Goal: Find contact information: Find contact information

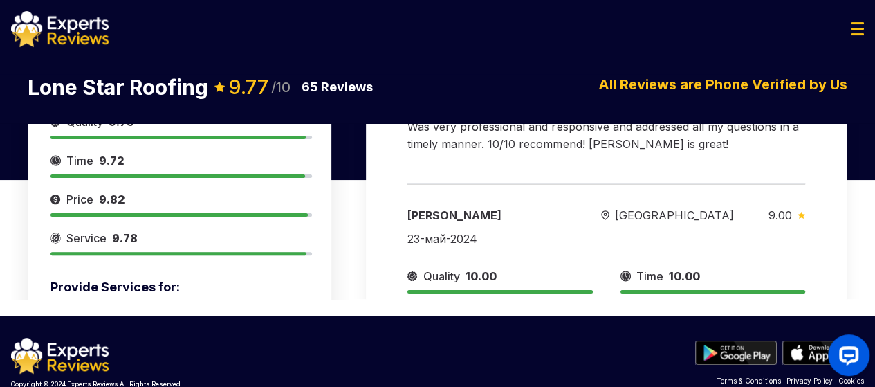
scroll to position [203, 0]
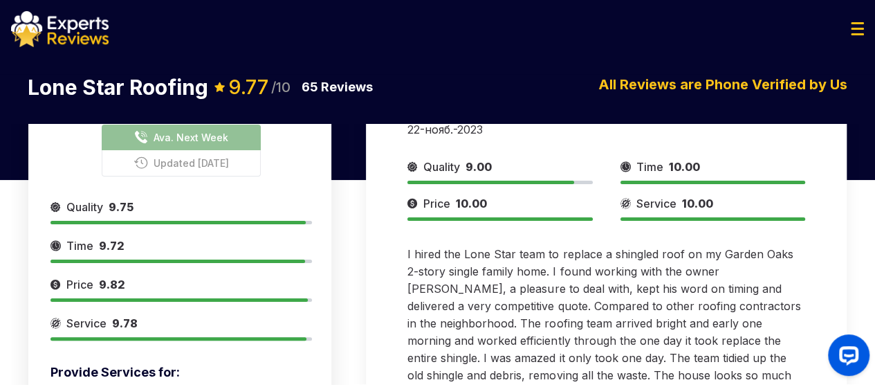
scroll to position [0, 0]
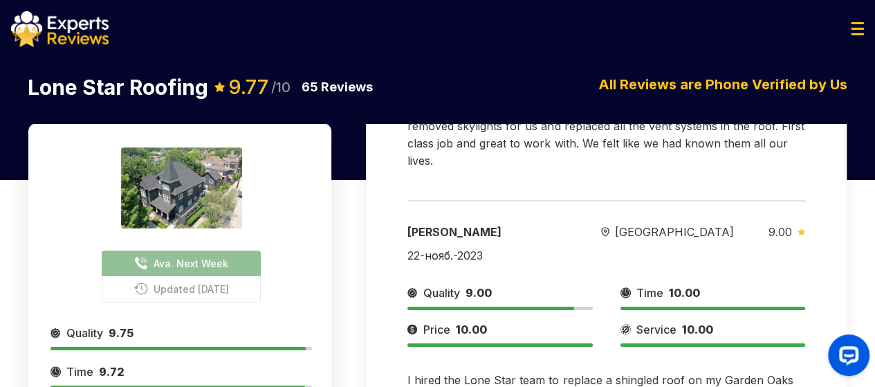
click at [165, 270] on span "Ava. Next Week" at bounding box center [191, 263] width 75 height 15
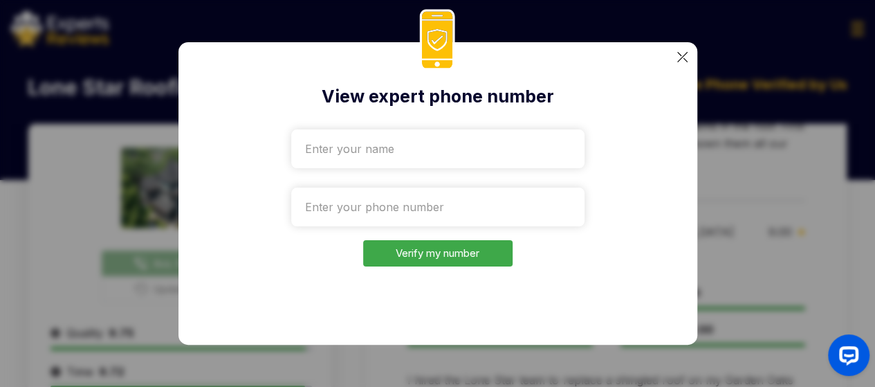
click at [430, 163] on input "text" at bounding box center [437, 148] width 293 height 39
click at [633, 180] on div "View expert phone number Verify my number" at bounding box center [437, 193] width 519 height 302
click at [386, 212] on input "tel" at bounding box center [437, 206] width 293 height 39
click at [273, 293] on div "View expert phone number +38-066-2535742 Verify my number" at bounding box center [437, 193] width 519 height 302
click at [419, 208] on input "+38-066-2535742" at bounding box center [437, 206] width 293 height 39
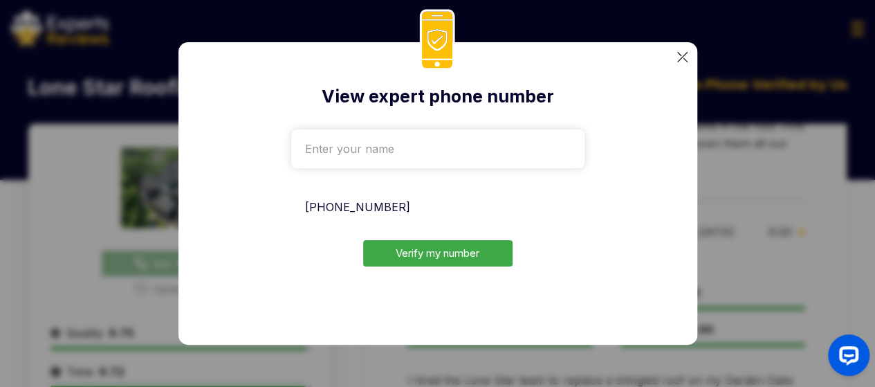
click at [419, 208] on input "+38-066-2535742" at bounding box center [437, 206] width 293 height 39
paste input "48-045-87548"
type input "+"
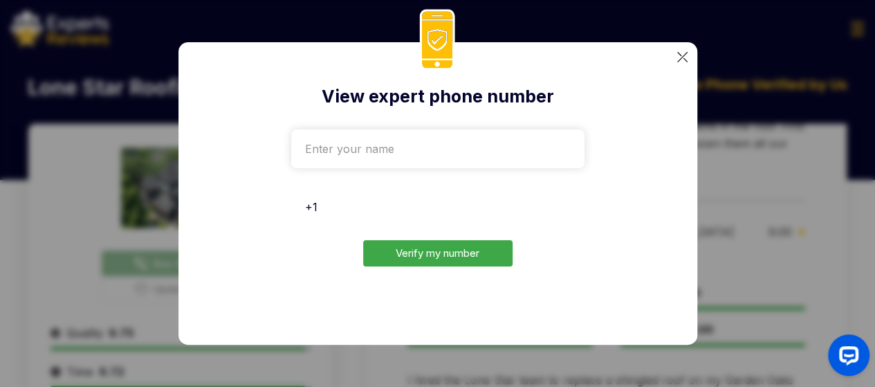
type input "+"
click at [683, 55] on img at bounding box center [682, 57] width 10 height 10
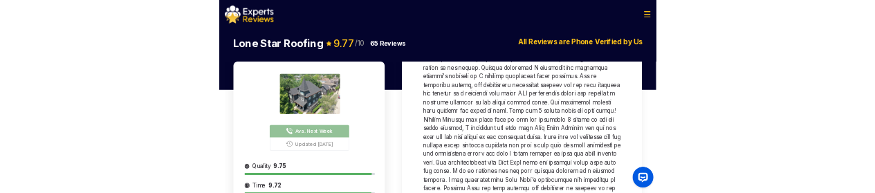
scroll to position [3470, 0]
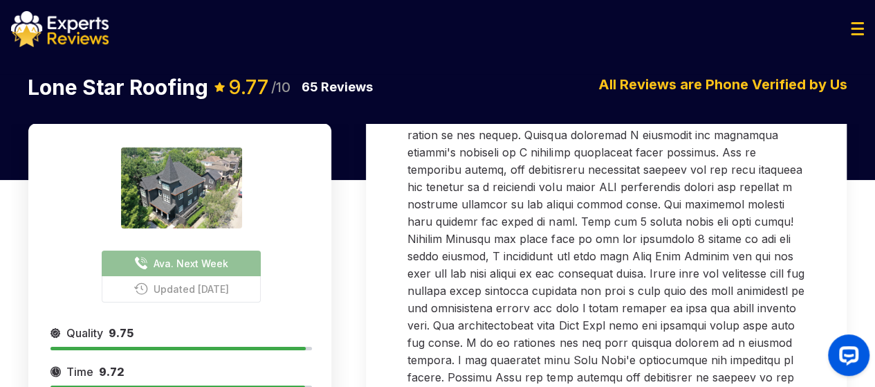
drag, startPoint x: 286, startPoint y: 161, endPoint x: 279, endPoint y: 175, distance: 16.4
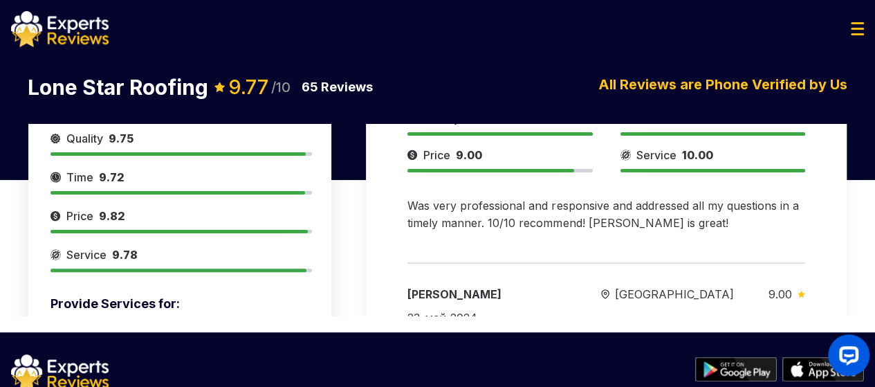
scroll to position [2102, 0]
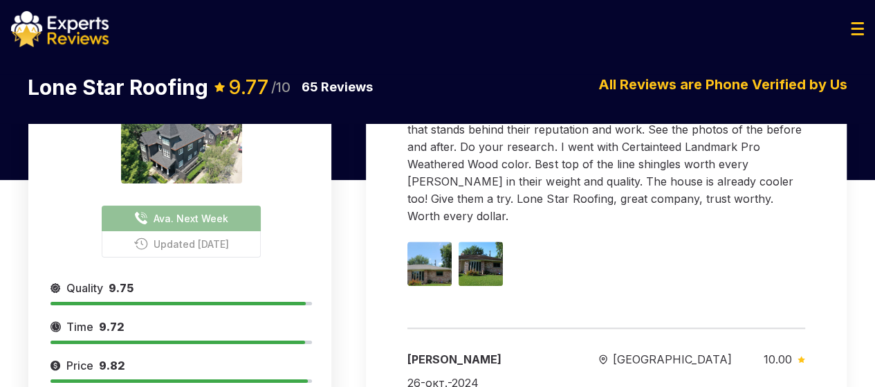
scroll to position [657, 0]
drag, startPoint x: 703, startPoint y: 1, endPoint x: 484, endPoint y: 210, distance: 302.4
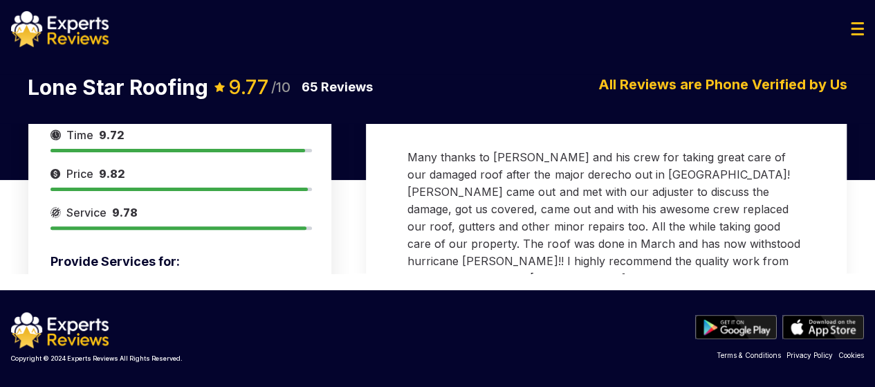
scroll to position [1702, 0]
